Goal: Information Seeking & Learning: Find specific fact

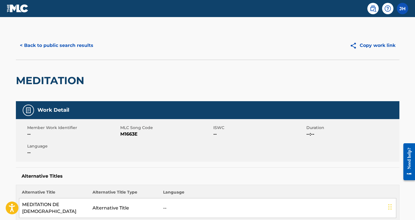
click at [46, 48] on button "< Back to public search results" at bounding box center [56, 45] width 81 height 14
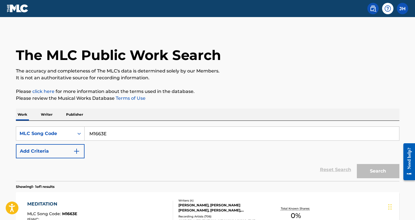
scroll to position [17, 0]
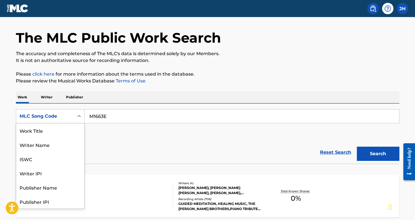
click at [83, 116] on div "Search Form" at bounding box center [79, 116] width 10 height 10
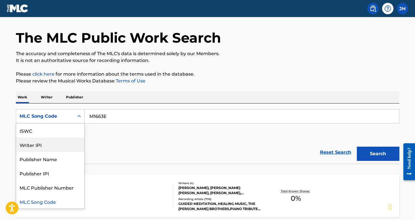
scroll to position [0, 0]
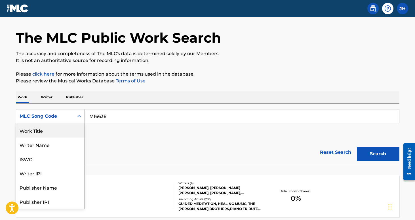
click at [60, 130] on div "Work Title" at bounding box center [50, 130] width 68 height 14
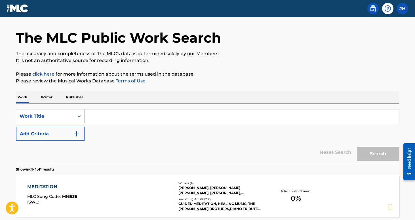
click at [108, 116] on input "Search Form" at bounding box center [242, 116] width 315 height 14
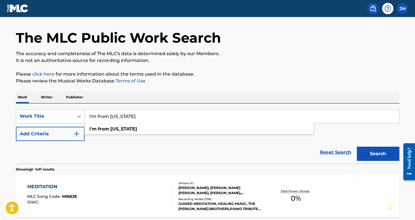
type input "I'm from [US_STATE]"
click at [378, 153] on button "Search" at bounding box center [378, 153] width 43 height 14
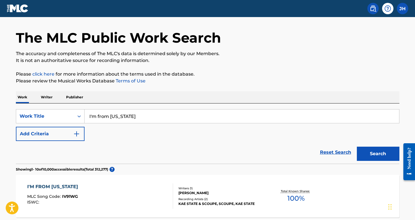
click at [82, 132] on button "Add Criteria" at bounding box center [50, 134] width 69 height 14
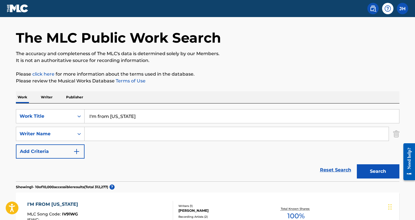
click at [89, 135] on input "Search Form" at bounding box center [237, 134] width 304 height 14
click at [378, 171] on button "Search" at bounding box center [378, 171] width 43 height 14
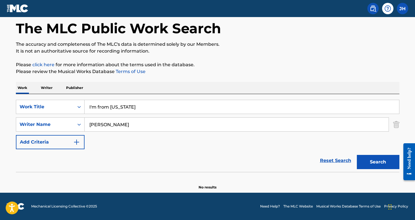
scroll to position [27, 0]
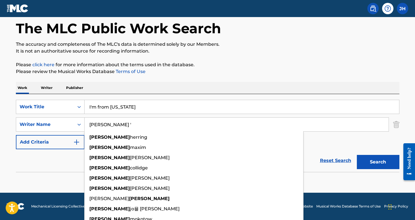
click at [378, 162] on button "Search" at bounding box center [378, 162] width 43 height 14
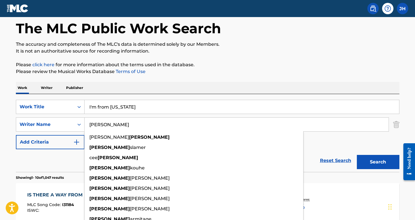
type input "[PERSON_NAME]"
click at [378, 162] on button "Search" at bounding box center [378, 162] width 43 height 14
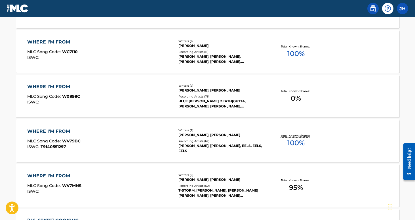
scroll to position [269, 0]
